Goal: Information Seeking & Learning: Learn about a topic

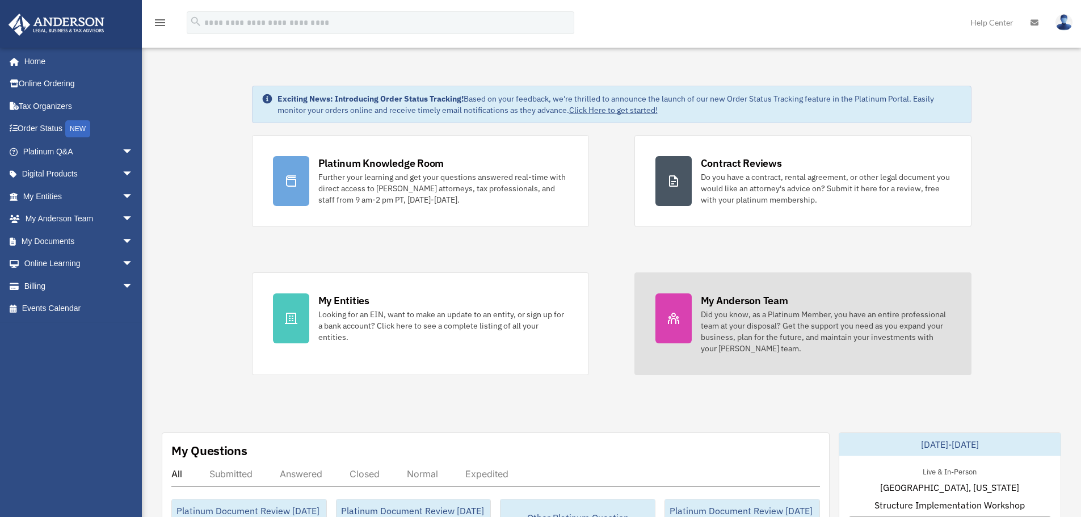
click at [717, 339] on div "Did you know, as a Platinum Member, you have an entire professional team at you…" at bounding box center [826, 331] width 250 height 45
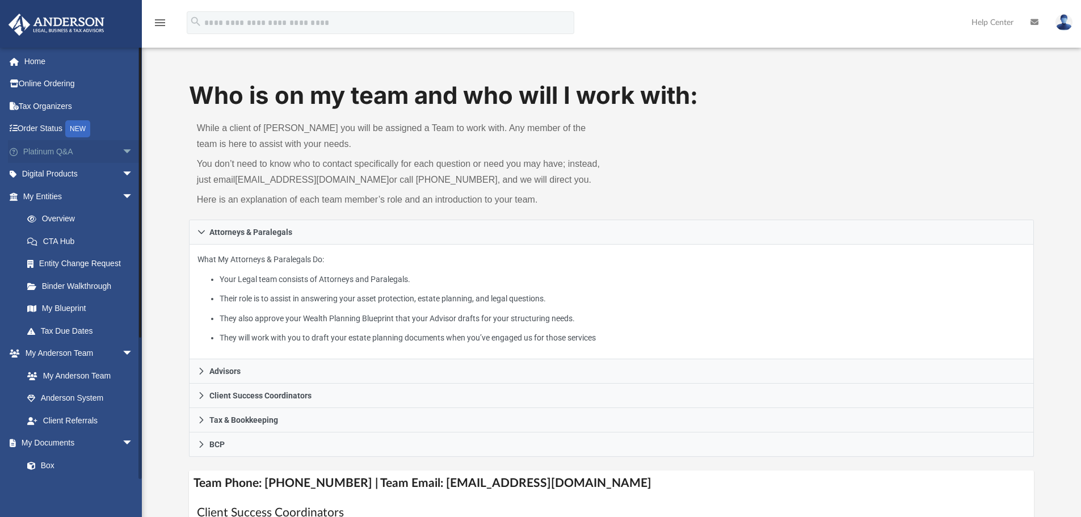
click at [128, 153] on span "arrow_drop_down" at bounding box center [133, 151] width 23 height 23
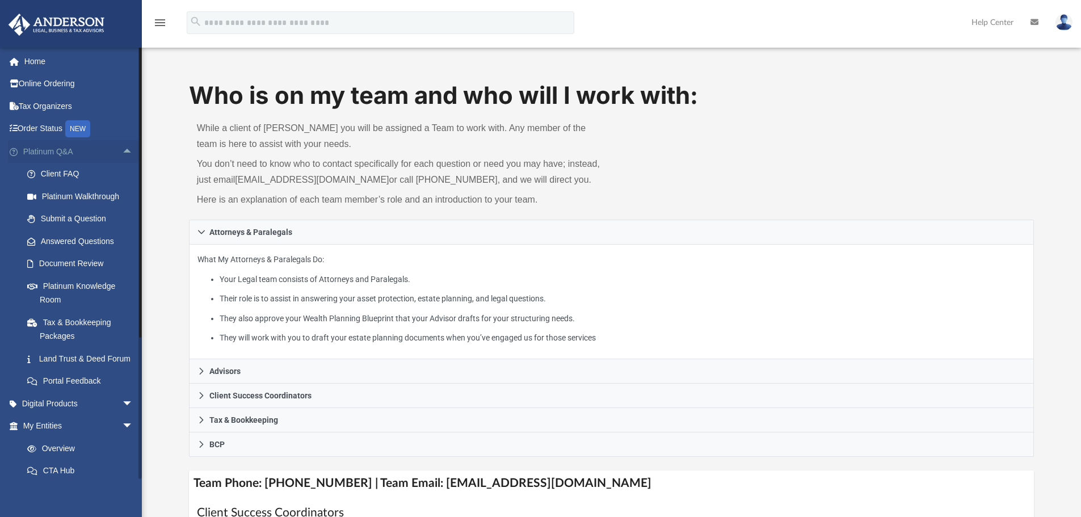
click at [128, 153] on span "arrow_drop_up" at bounding box center [133, 151] width 23 height 23
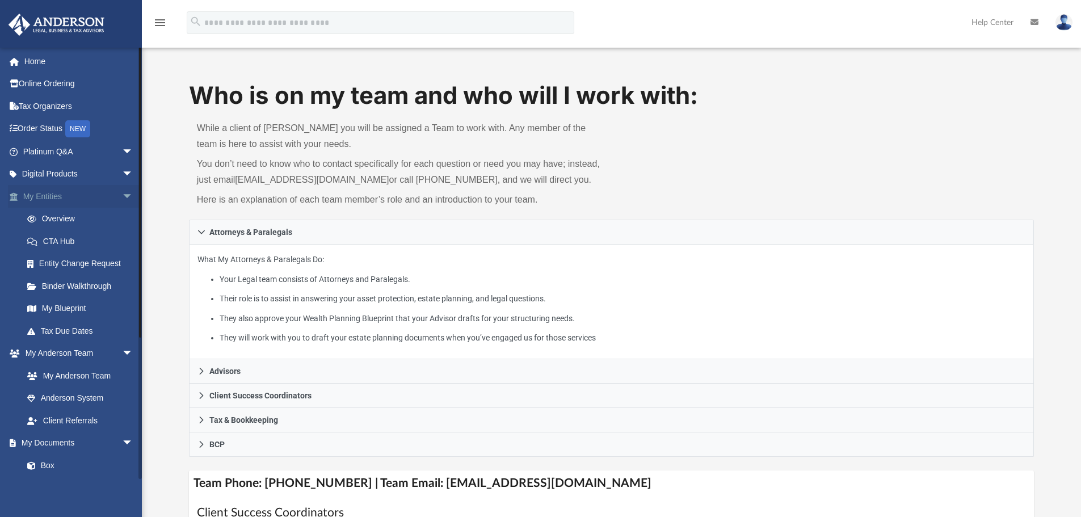
click at [123, 193] on span "arrow_drop_down" at bounding box center [133, 196] width 23 height 23
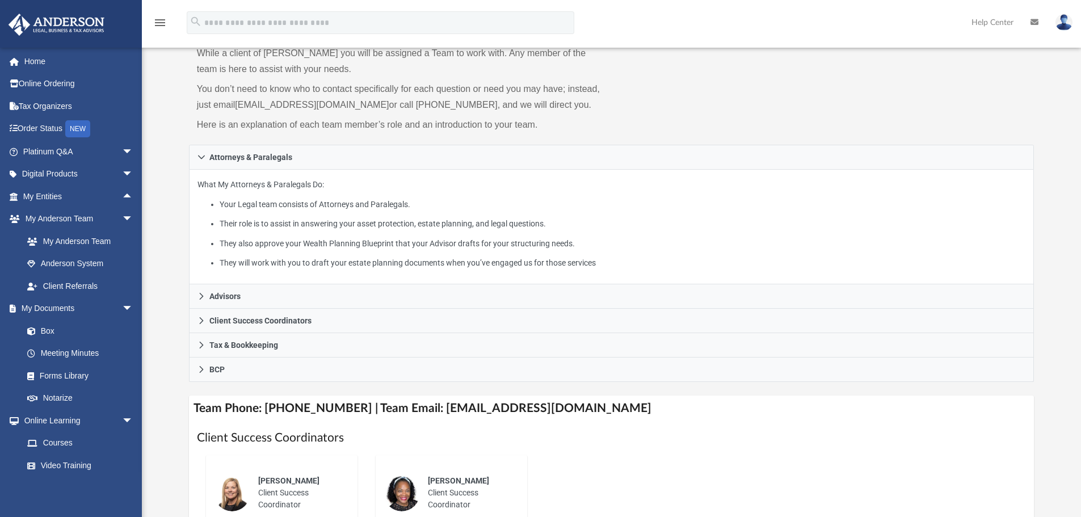
scroll to position [113, 0]
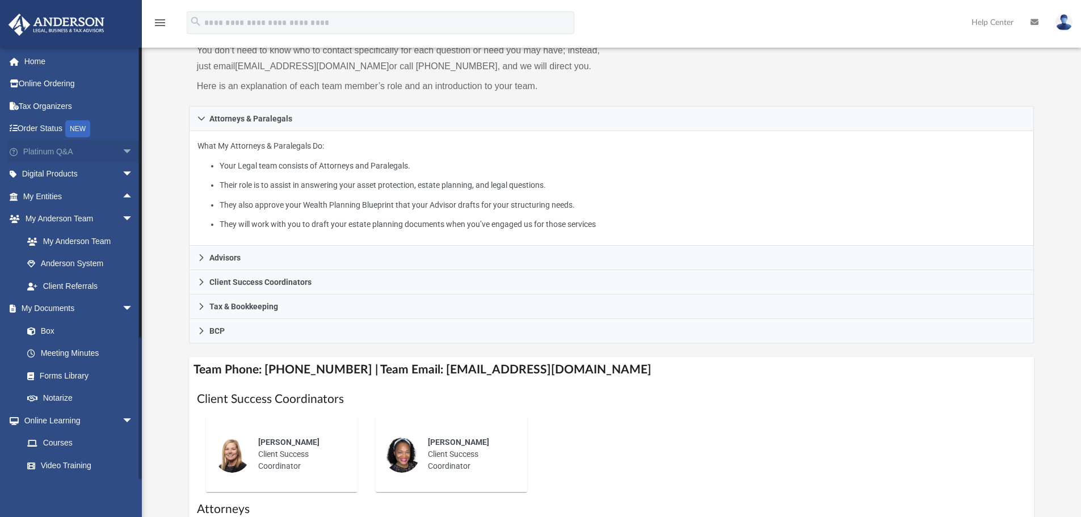
click at [124, 150] on span "arrow_drop_down" at bounding box center [133, 151] width 23 height 23
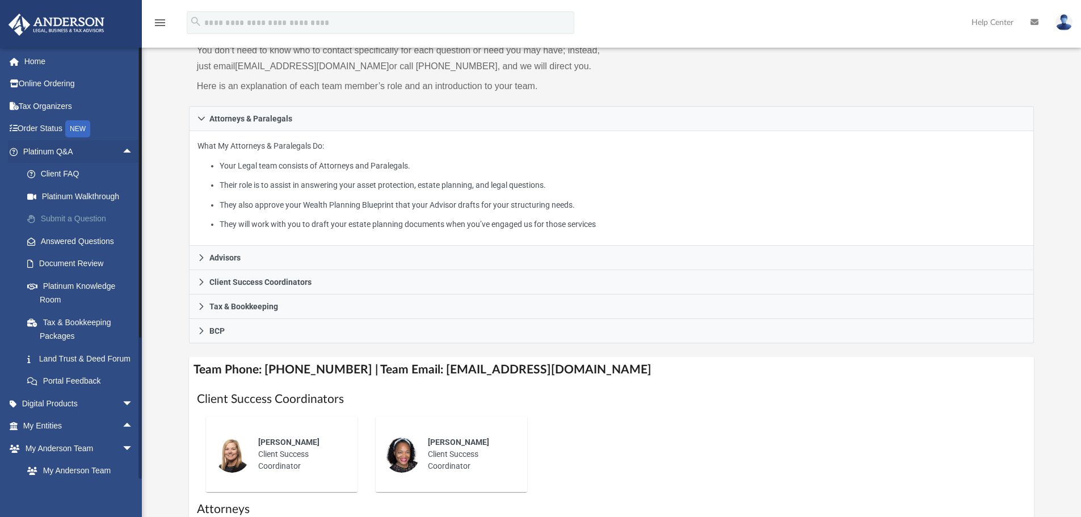
click at [94, 223] on link "Submit a Question" at bounding box center [83, 219] width 134 height 23
click at [62, 223] on link "Submit a Question" at bounding box center [83, 219] width 134 height 23
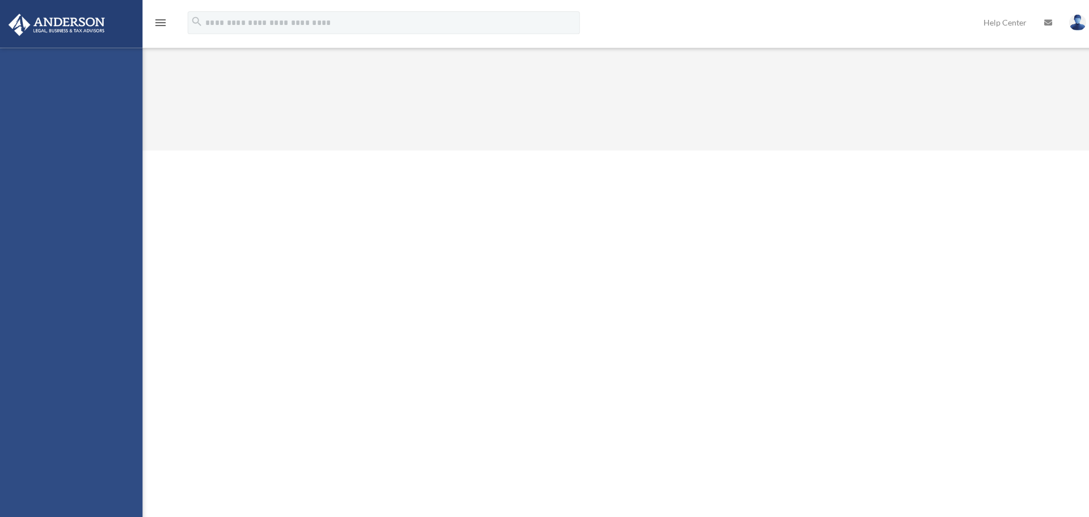
click at [95, 213] on div "bob.apples@andersonadvisors.com Sign Out bob.apples@andersonadvisors.com Home O…" at bounding box center [71, 306] width 142 height 517
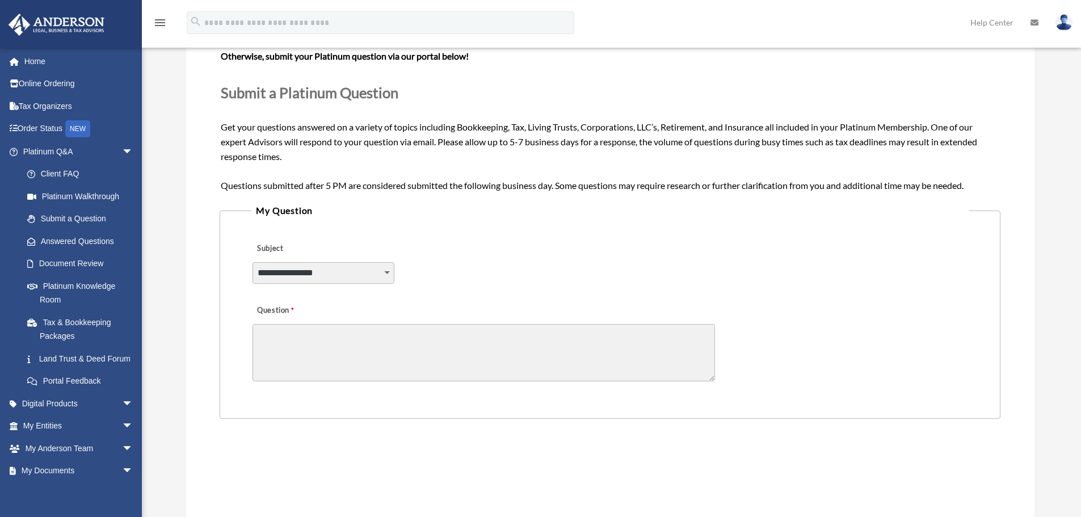
scroll to position [113, 0]
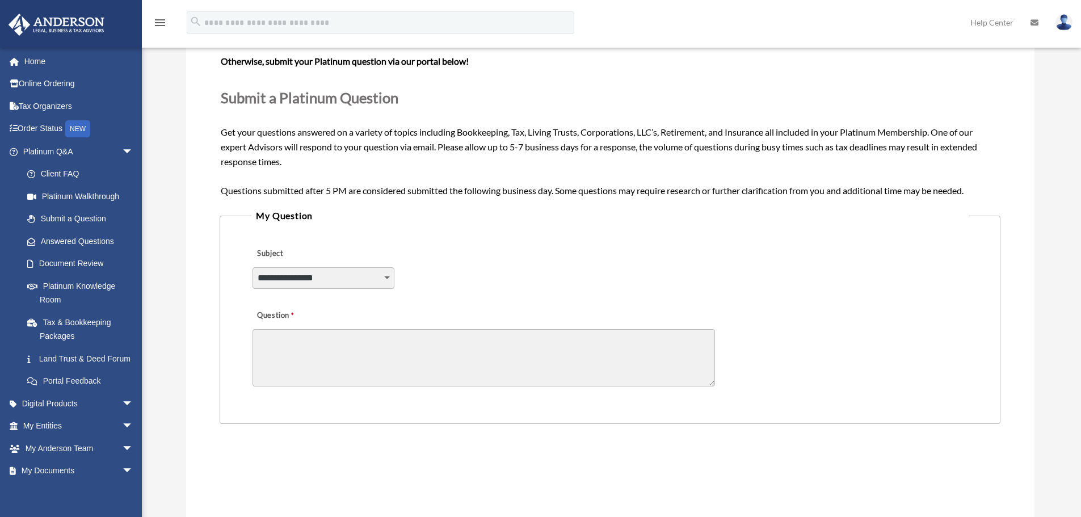
click at [313, 278] on select "**********" at bounding box center [323, 278] width 142 height 22
click at [505, 352] on textarea "Question" at bounding box center [483, 357] width 462 height 57
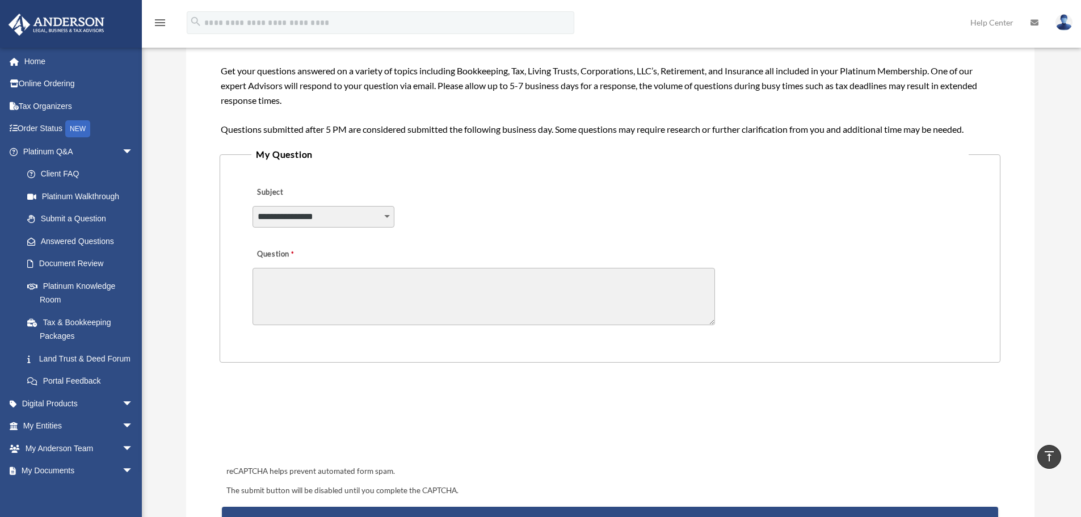
scroll to position [170, 0]
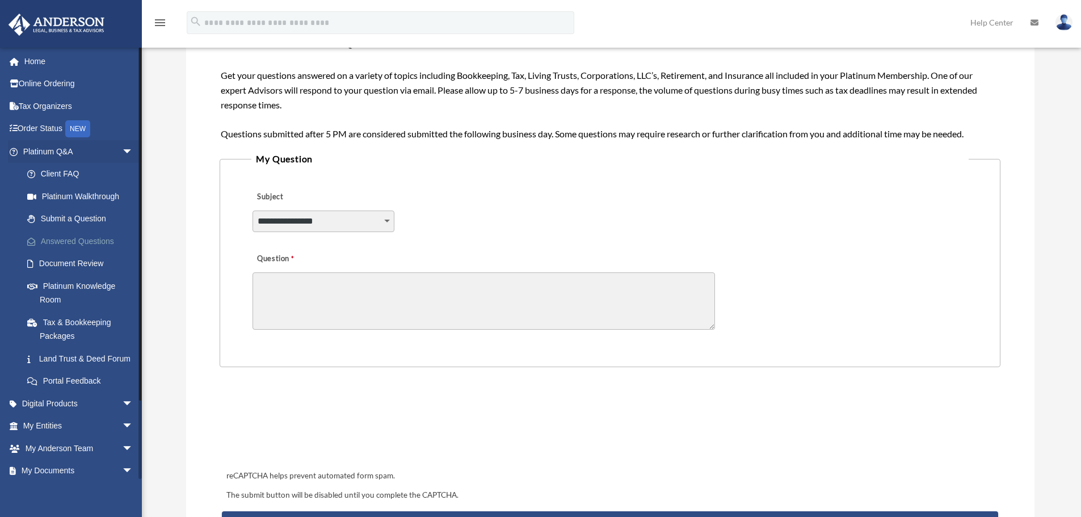
click at [72, 242] on link "Answered Questions" at bounding box center [83, 241] width 134 height 23
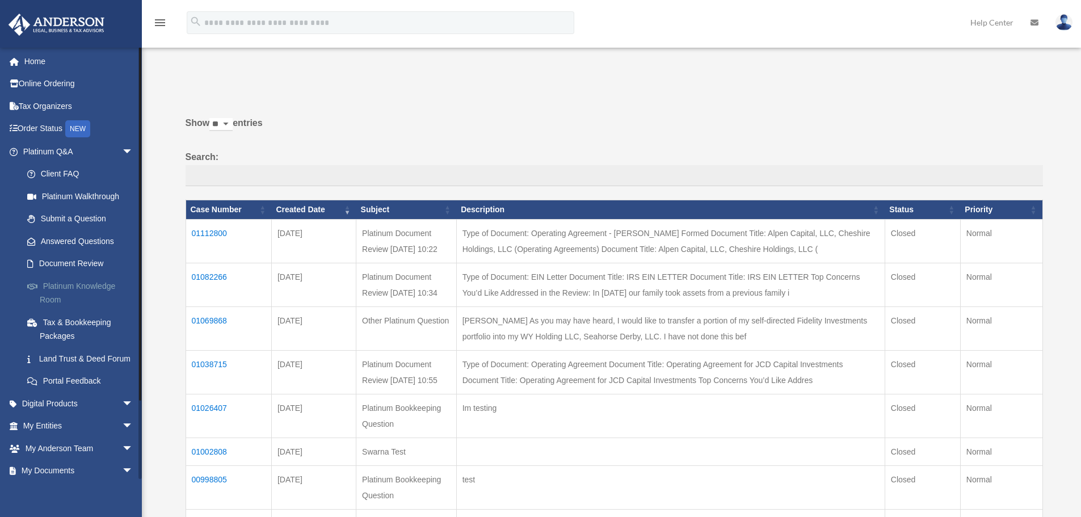
click at [86, 284] on link "Platinum Knowledge Room" at bounding box center [83, 293] width 134 height 36
click at [99, 293] on link "Platinum Knowledge Room" at bounding box center [83, 293] width 134 height 36
click at [98, 290] on link "Platinum Knowledge Room" at bounding box center [83, 293] width 134 height 36
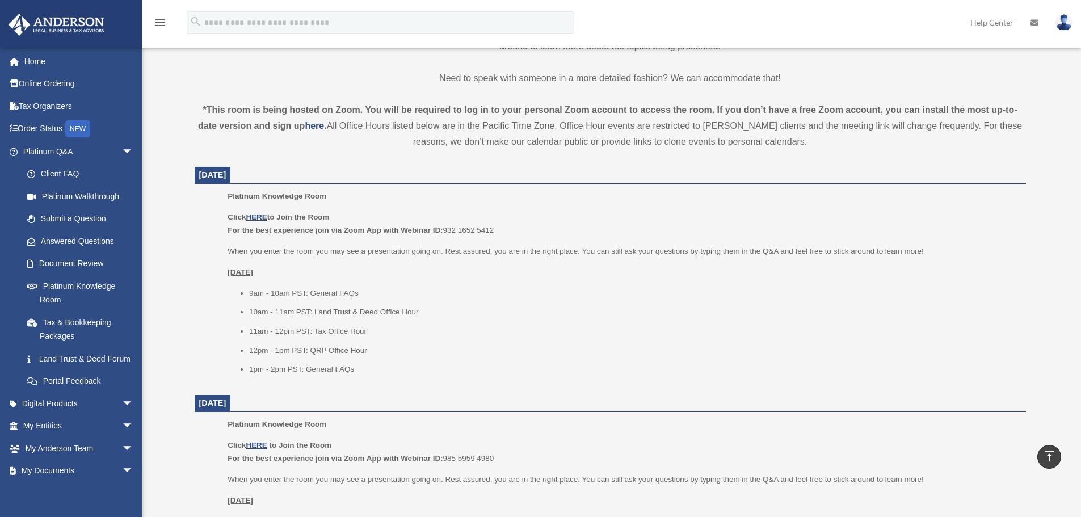
scroll to position [340, 0]
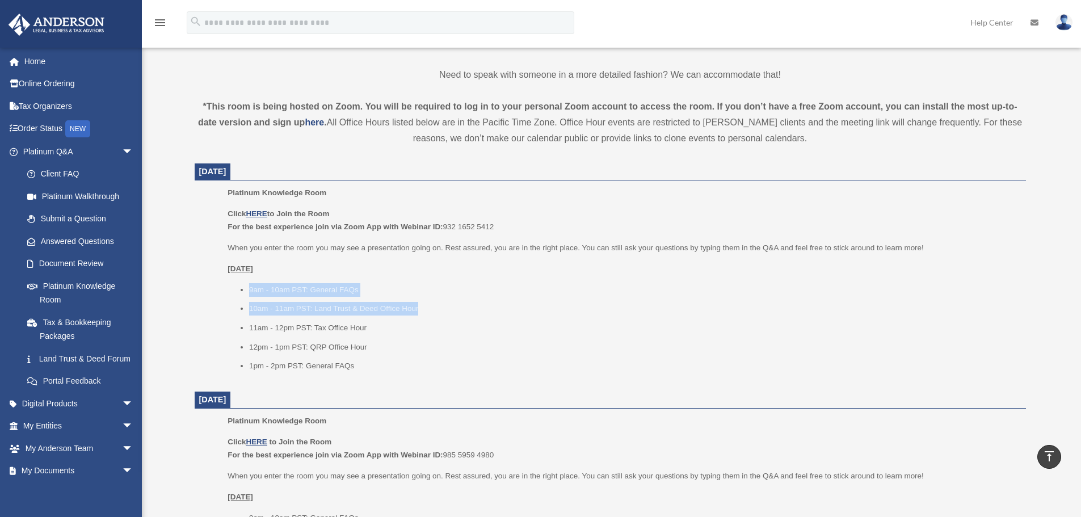
drag, startPoint x: 250, startPoint y: 294, endPoint x: 463, endPoint y: 315, distance: 214.9
click at [463, 315] on ul "9am - 10am PST: General FAQs 10am - 11am PST: Land Trust & Deed Office Hour 11a…" at bounding box center [622, 328] width 790 height 90
click at [122, 149] on span "arrow_drop_down" at bounding box center [133, 151] width 23 height 23
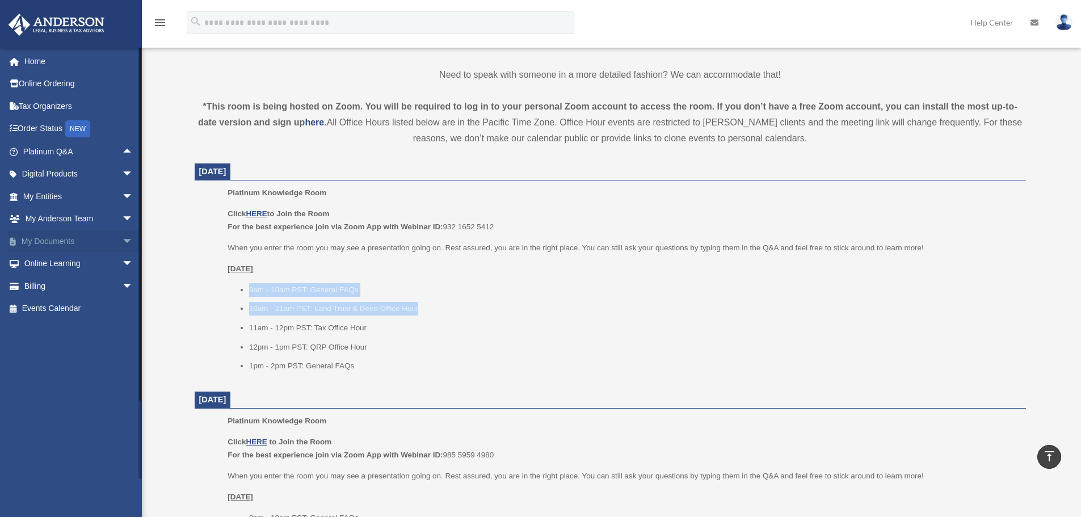
click at [122, 237] on span "arrow_drop_down" at bounding box center [133, 241] width 23 height 23
click at [96, 305] on link "Forms Library" at bounding box center [83, 308] width 134 height 23
click at [57, 305] on link "Forms Library" at bounding box center [83, 308] width 134 height 23
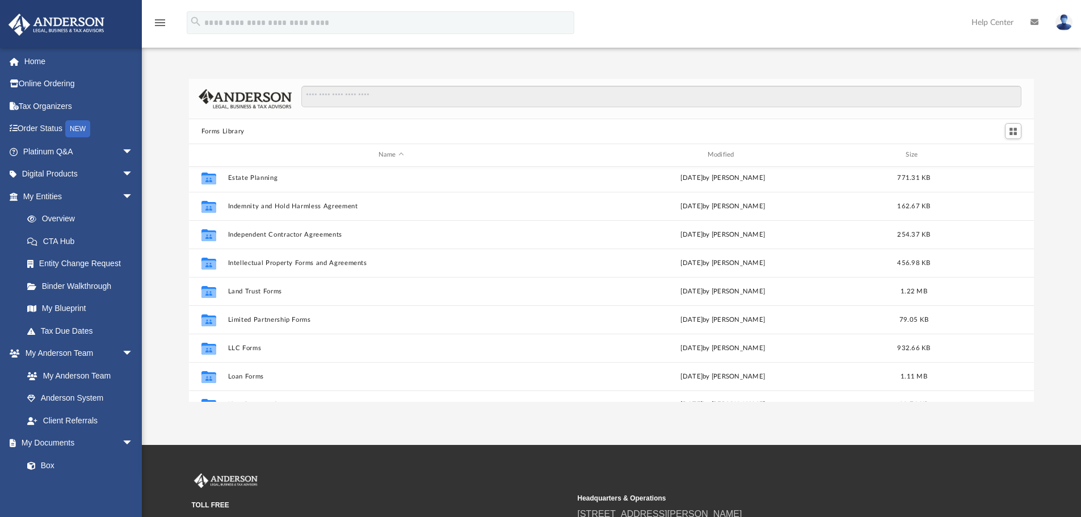
scroll to position [340, 0]
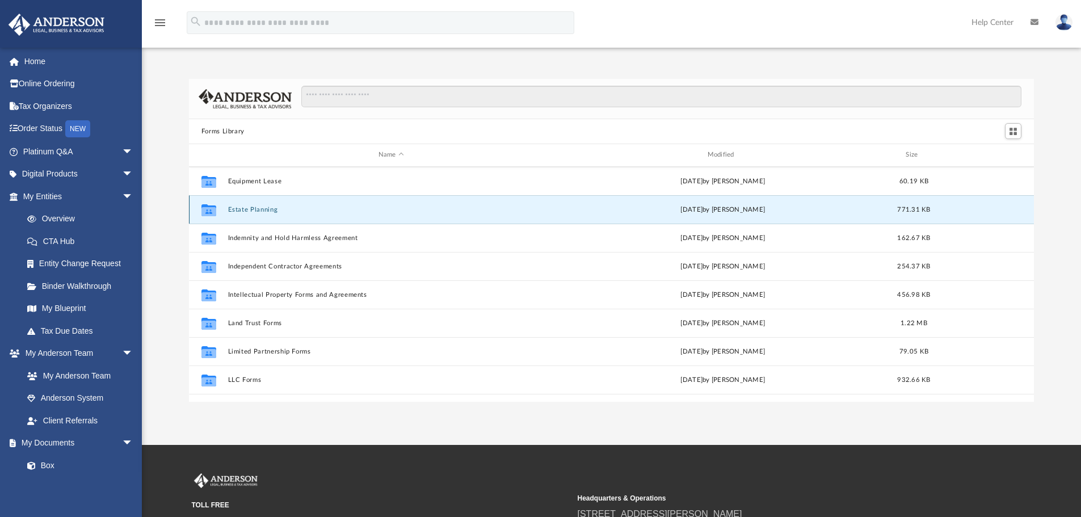
drag, startPoint x: 253, startPoint y: 209, endPoint x: 255, endPoint y: 196, distance: 13.2
click at [253, 203] on div "Collaborated Folder Estate Planning Wed Oct 5 2022 by Mary Acree 771.31 KB" at bounding box center [611, 209] width 845 height 28
click at [247, 206] on button "Estate Planning" at bounding box center [390, 209] width 327 height 7
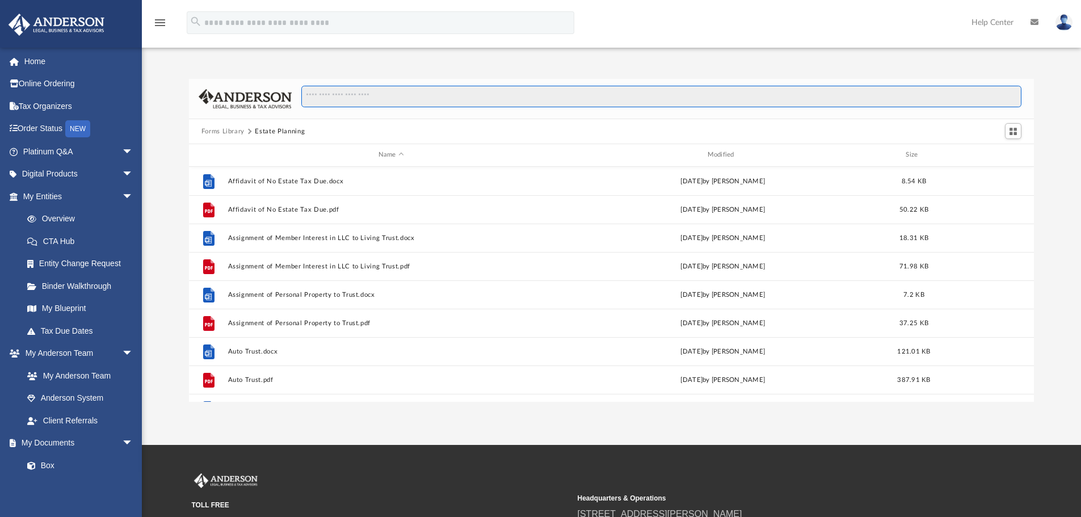
click at [333, 98] on input "Search files and folders" at bounding box center [661, 97] width 720 height 22
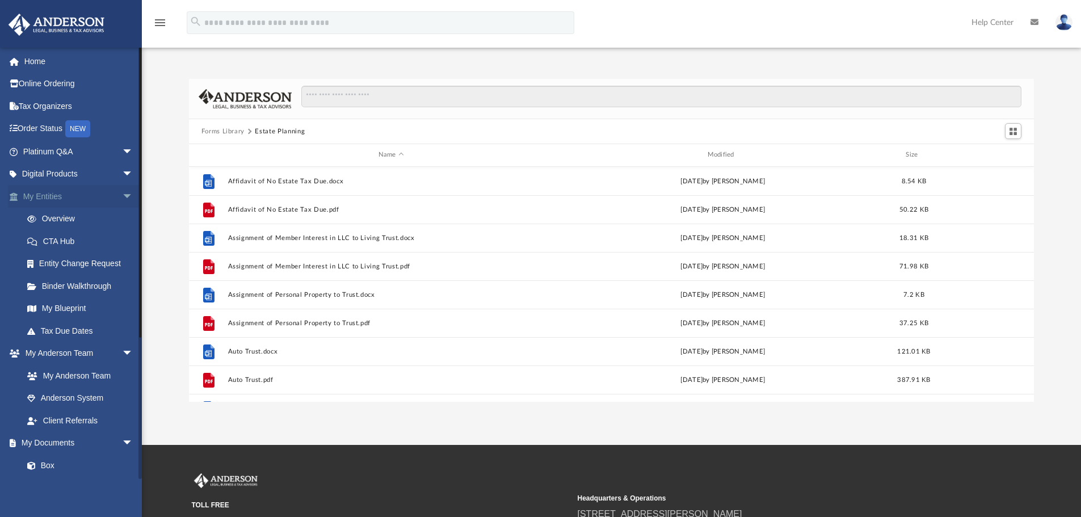
click at [123, 196] on span "arrow_drop_down" at bounding box center [133, 196] width 23 height 23
click at [122, 154] on span "arrow_drop_down" at bounding box center [133, 151] width 23 height 23
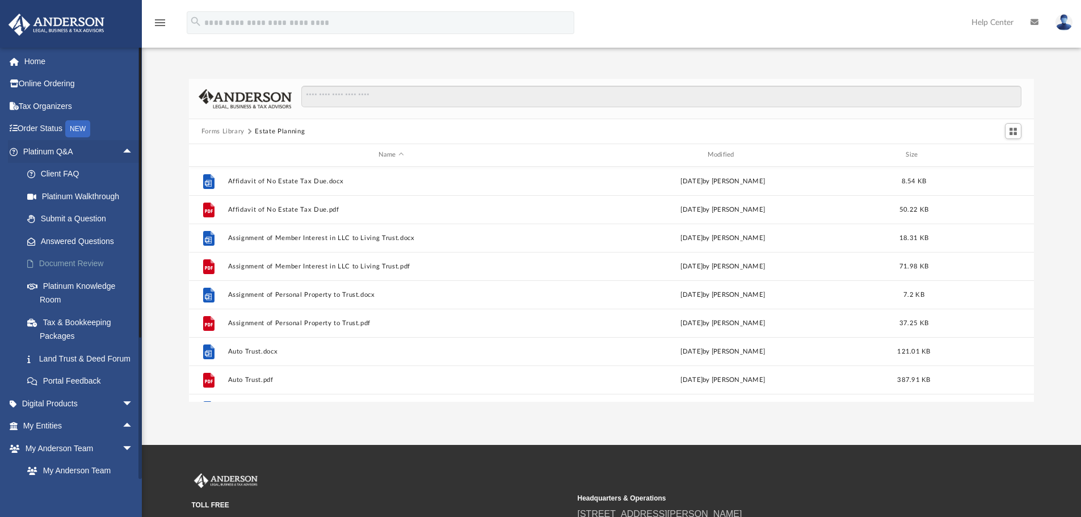
click at [96, 263] on link "Document Review" at bounding box center [83, 263] width 134 height 23
click at [68, 269] on link "Document Review" at bounding box center [83, 263] width 134 height 23
click at [61, 264] on link "Document Review" at bounding box center [83, 263] width 134 height 23
click at [85, 258] on link "Document Review" at bounding box center [83, 263] width 134 height 23
click at [51, 267] on link "Document Review" at bounding box center [83, 263] width 134 height 23
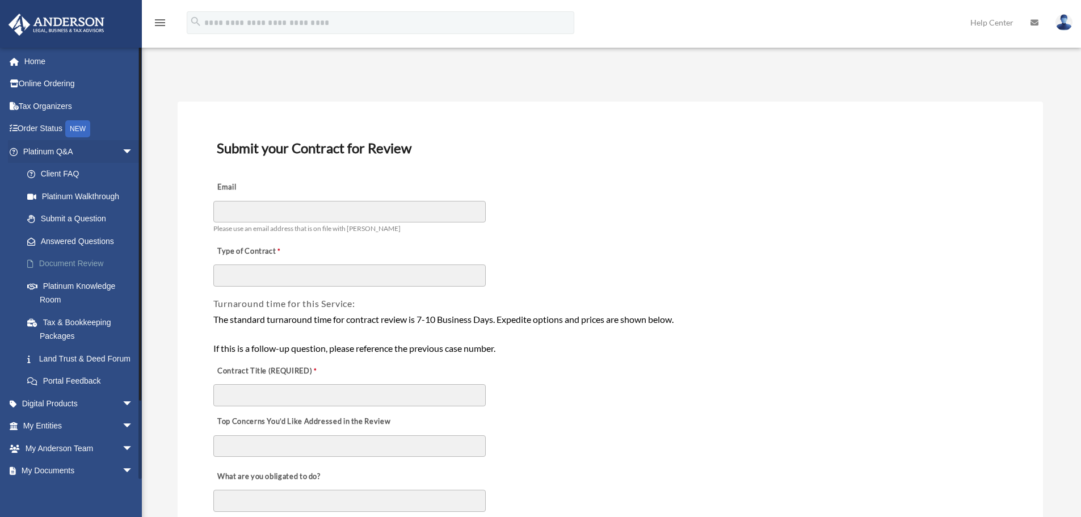
click at [83, 259] on link "Document Review" at bounding box center [83, 263] width 134 height 23
click at [79, 254] on link "Document Review" at bounding box center [83, 263] width 134 height 23
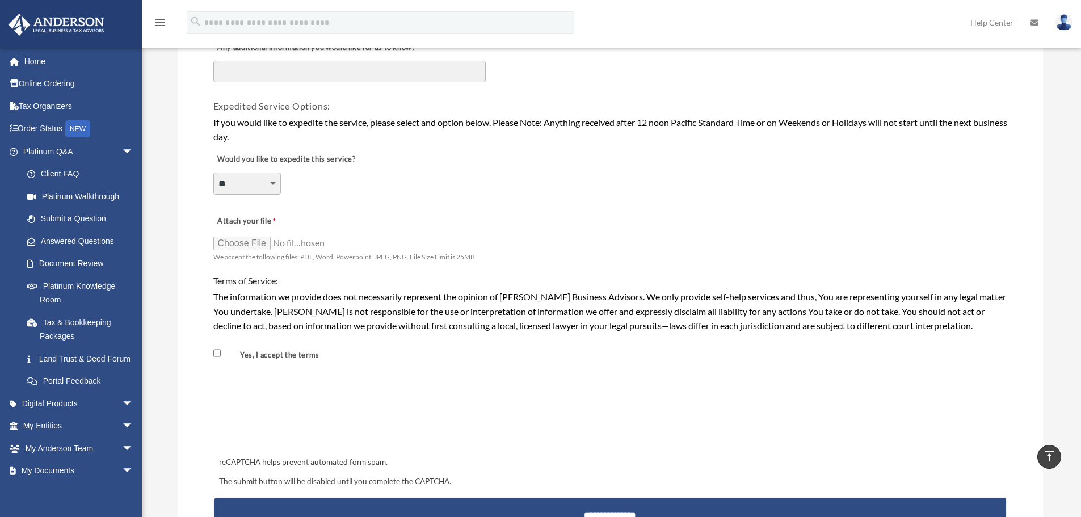
scroll to position [851, 0]
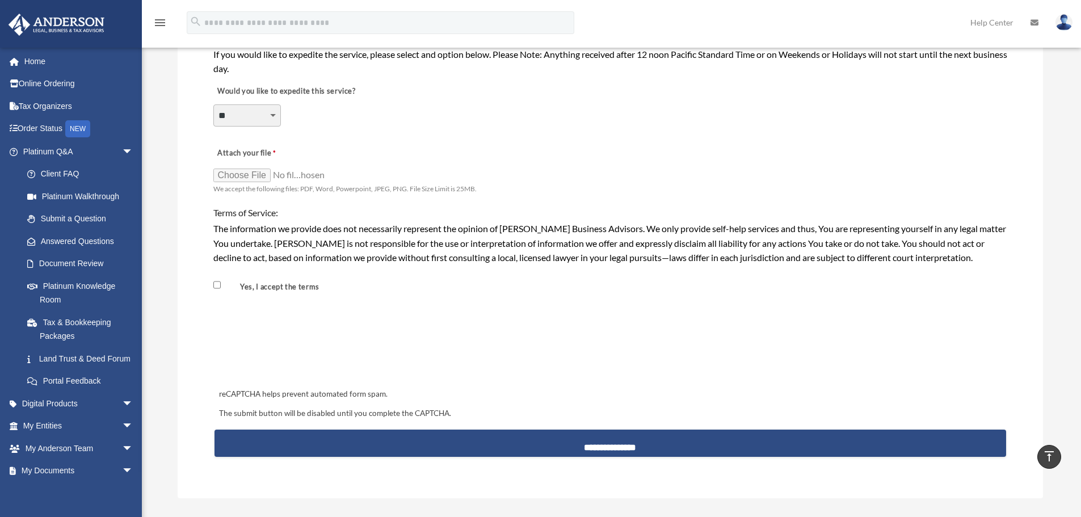
click at [406, 269] on div "Yes, I accept the terms" at bounding box center [610, 281] width 796 height 31
click at [125, 460] on span "arrow_drop_down" at bounding box center [133, 448] width 23 height 23
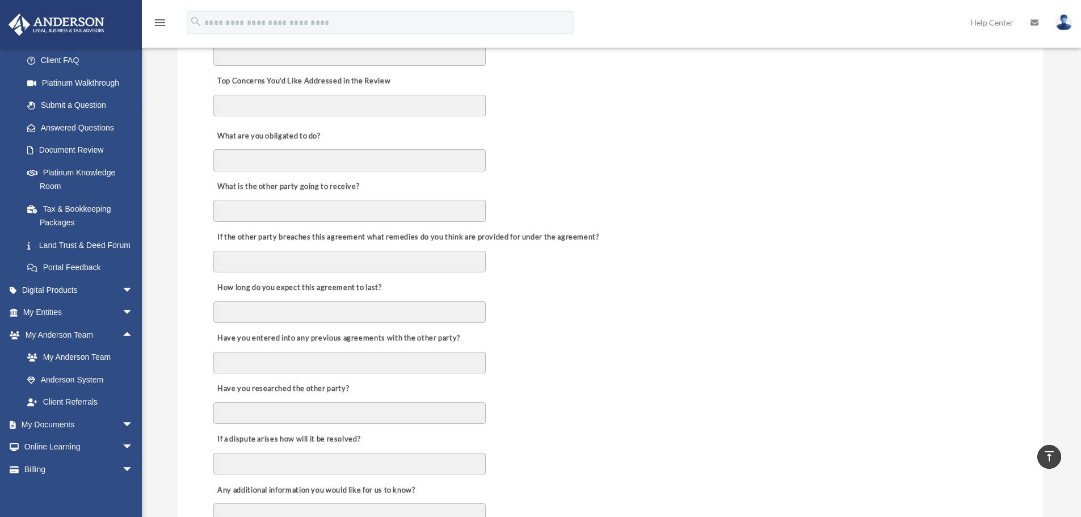
scroll to position [0, 0]
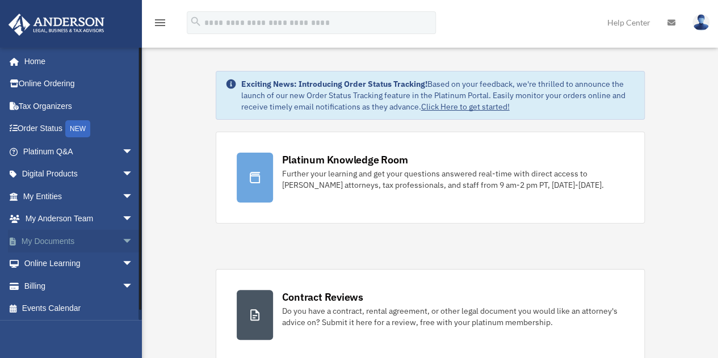
click at [122, 243] on span "arrow_drop_down" at bounding box center [133, 241] width 23 height 23
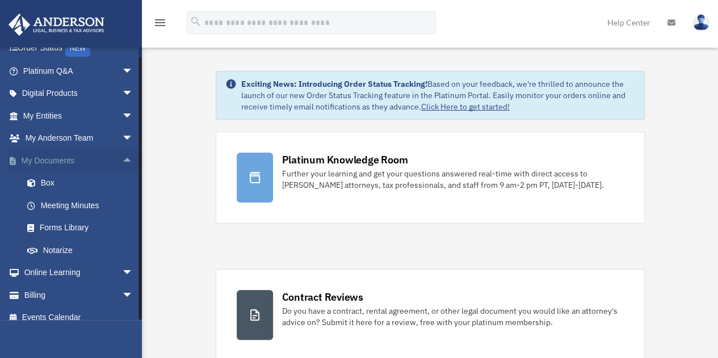
scroll to position [91, 0]
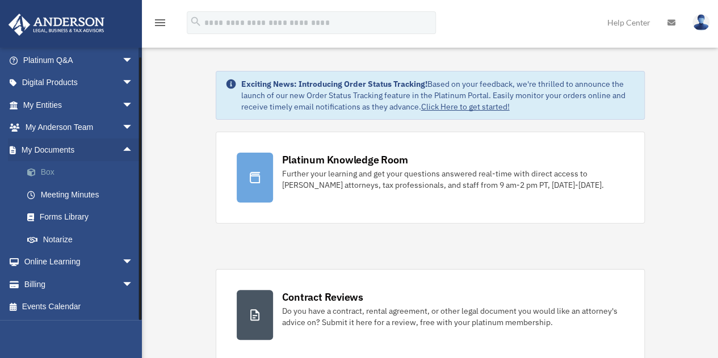
click at [53, 174] on link "Box" at bounding box center [83, 172] width 134 height 23
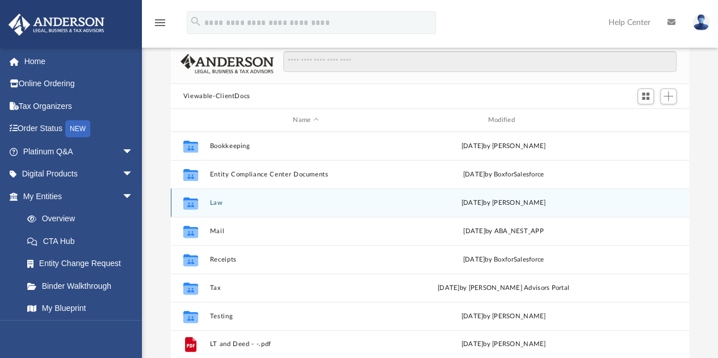
scroll to position [57, 0]
